Goal: Task Accomplishment & Management: Manage account settings

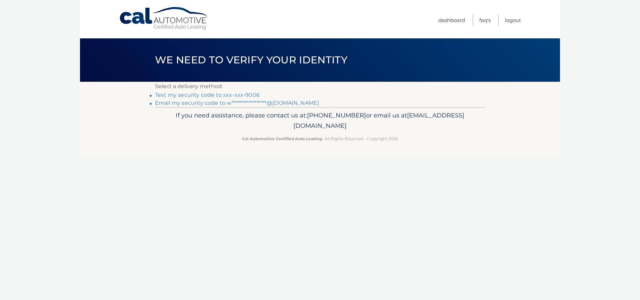
click at [219, 94] on link "Text my security code to xxx-xxx-9006" at bounding box center [207, 95] width 105 height 6
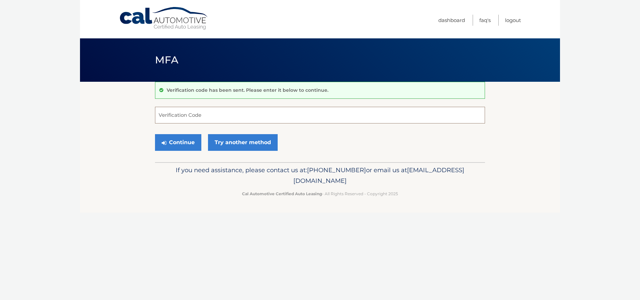
click at [212, 108] on input "Verification Code" at bounding box center [320, 115] width 330 height 17
type input "650101"
click at [184, 144] on button "Continue" at bounding box center [178, 142] width 46 height 17
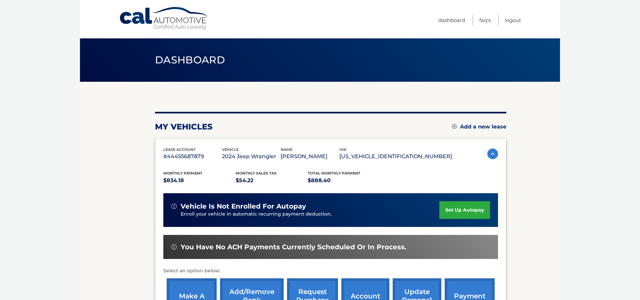
click at [251, 288] on link "Add/Remove bank account info" at bounding box center [252, 300] width 64 height 44
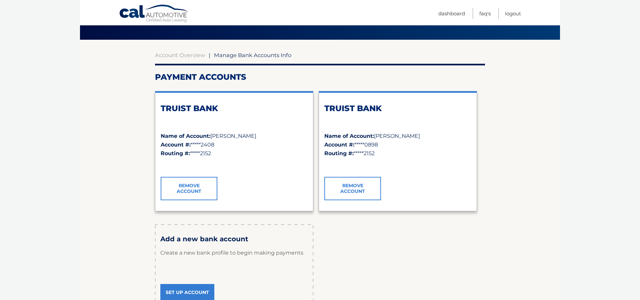
scroll to position [52, 0]
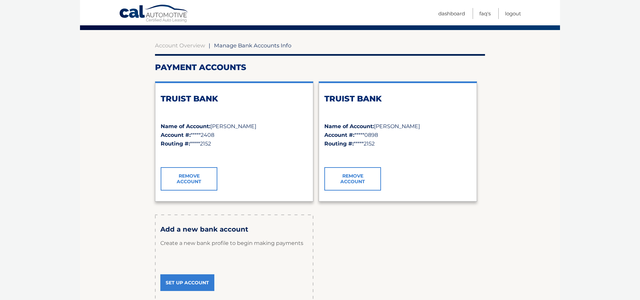
click at [198, 178] on link "Remove Account" at bounding box center [189, 178] width 57 height 23
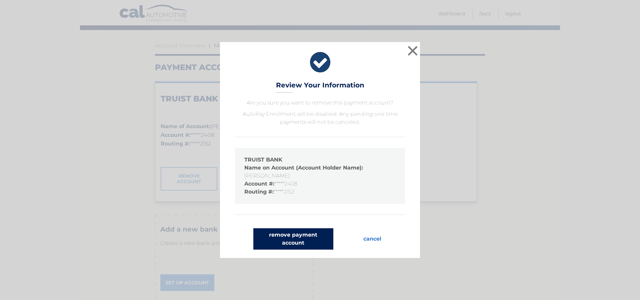
click at [289, 238] on button "remove payment account" at bounding box center [293, 238] width 80 height 21
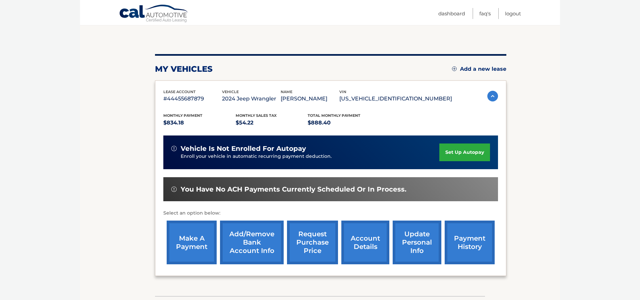
scroll to position [60, 0]
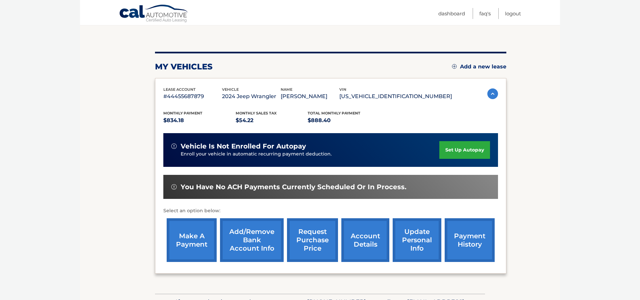
click at [256, 231] on link "Add/Remove bank account info" at bounding box center [252, 240] width 64 height 44
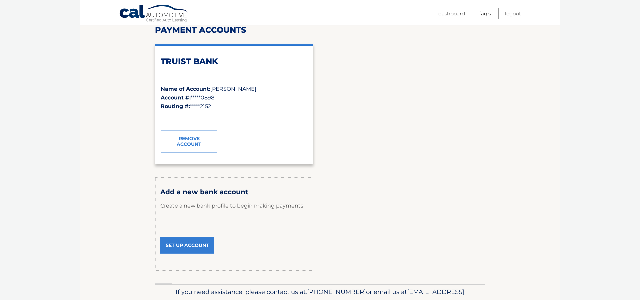
scroll to position [91, 0]
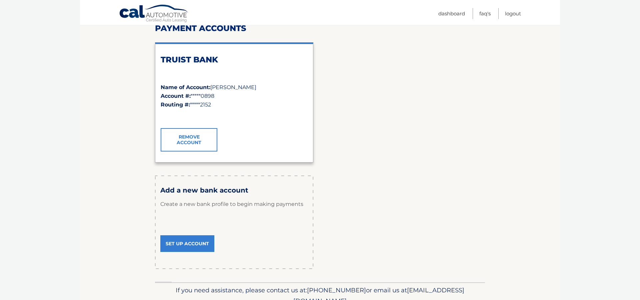
click at [193, 241] on link "Set Up Account" at bounding box center [187, 243] width 54 height 17
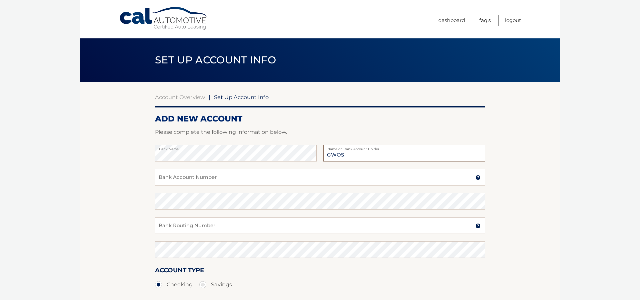
type input "GWOS"
click at [271, 177] on input "Bank Account Number" at bounding box center [320, 177] width 330 height 17
type input "1000289132408"
click at [260, 224] on input "Bank Routing Number" at bounding box center [320, 225] width 330 height 17
drag, startPoint x: 208, startPoint y: 228, endPoint x: 154, endPoint y: 220, distance: 55.0
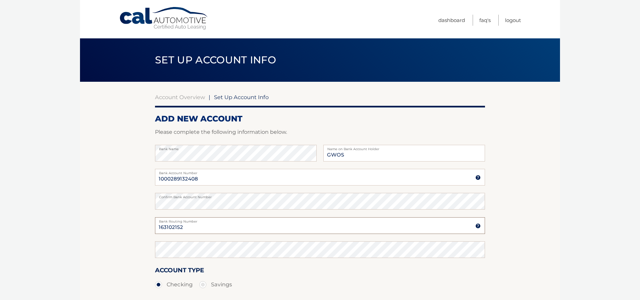
click at [154, 220] on section "Account Overview | Set Up Account Info ADD NEW ACCOUNT Please complete the foll…" at bounding box center [320, 209] width 480 height 254
type input "063102152"
click at [127, 260] on section "Account Overview | Set Up Account Info ADD NEW ACCOUNT Please complete the foll…" at bounding box center [320, 209] width 480 height 254
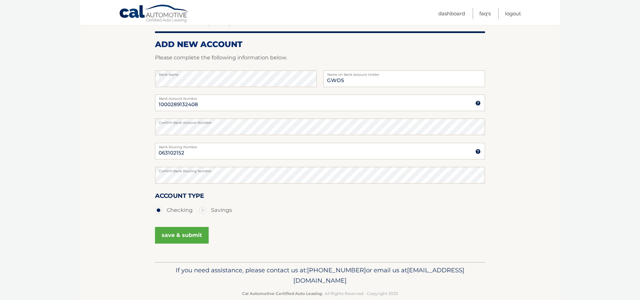
scroll to position [79, 0]
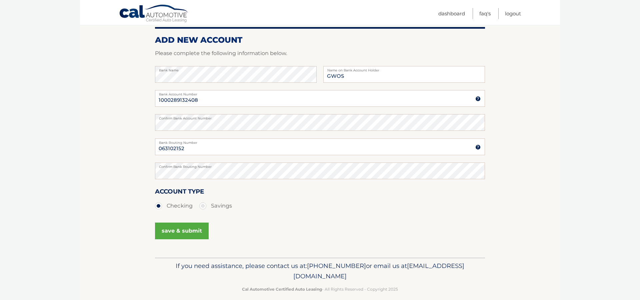
click at [181, 233] on button "save & submit" at bounding box center [182, 230] width 54 height 17
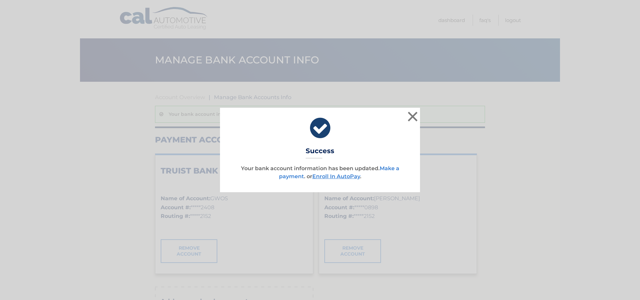
click at [388, 167] on link "Make a payment" at bounding box center [339, 172] width 120 height 14
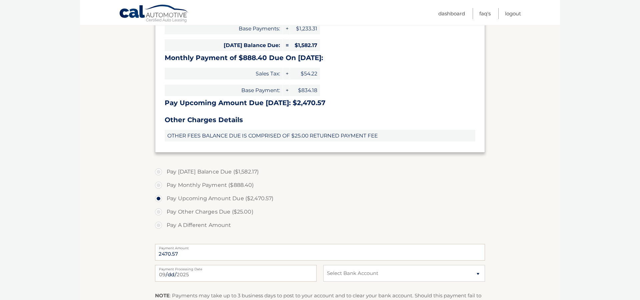
scroll to position [183, 0]
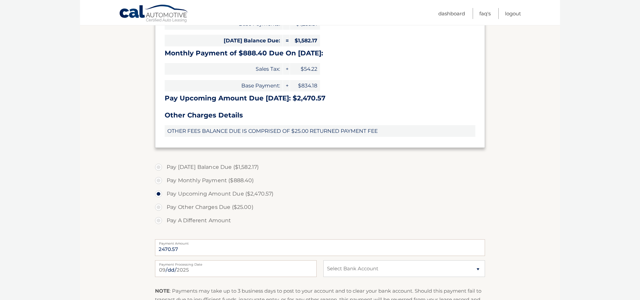
click at [157, 218] on label "Pay A Different Amount" at bounding box center [320, 220] width 330 height 13
click at [158, 218] on input "Pay A Different Amount" at bounding box center [161, 219] width 7 height 11
radio input "true"
click at [183, 244] on input "Payment Amount" at bounding box center [320, 247] width 330 height 17
click at [514, 13] on link "Logout" at bounding box center [513, 13] width 16 height 11
